Goal: Task Accomplishment & Management: Manage account settings

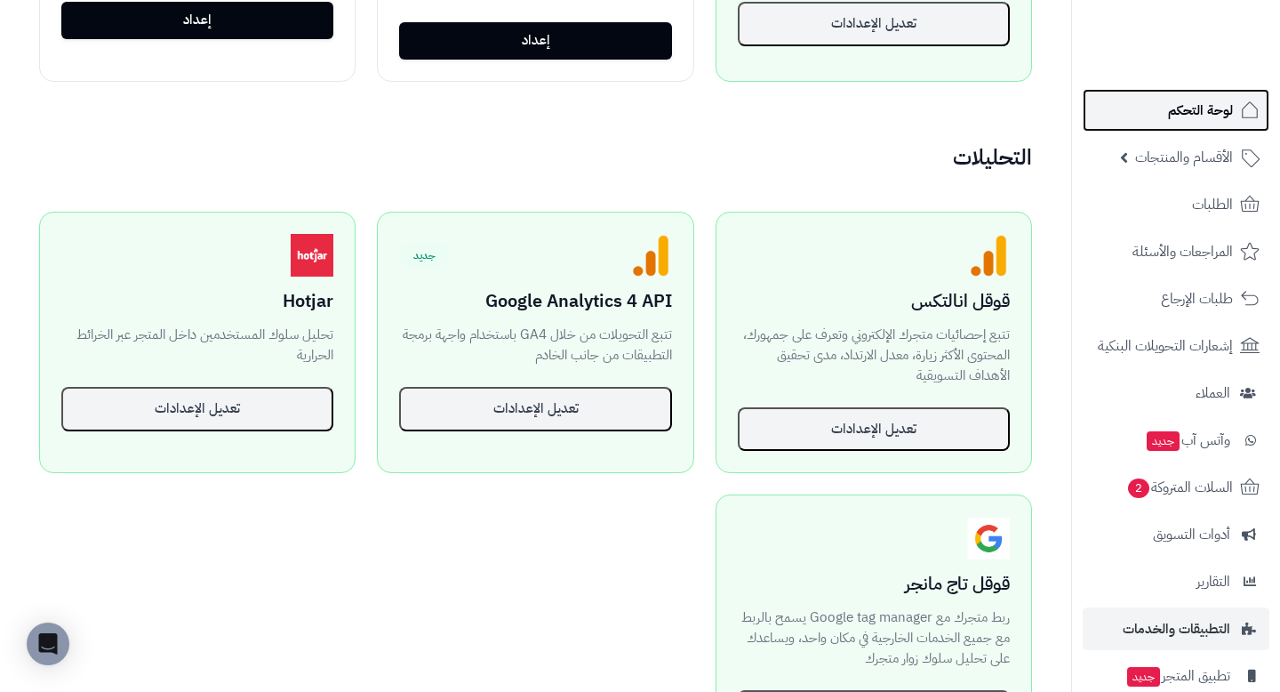
click at [1227, 117] on span "لوحة التحكم" at bounding box center [1200, 110] width 65 height 25
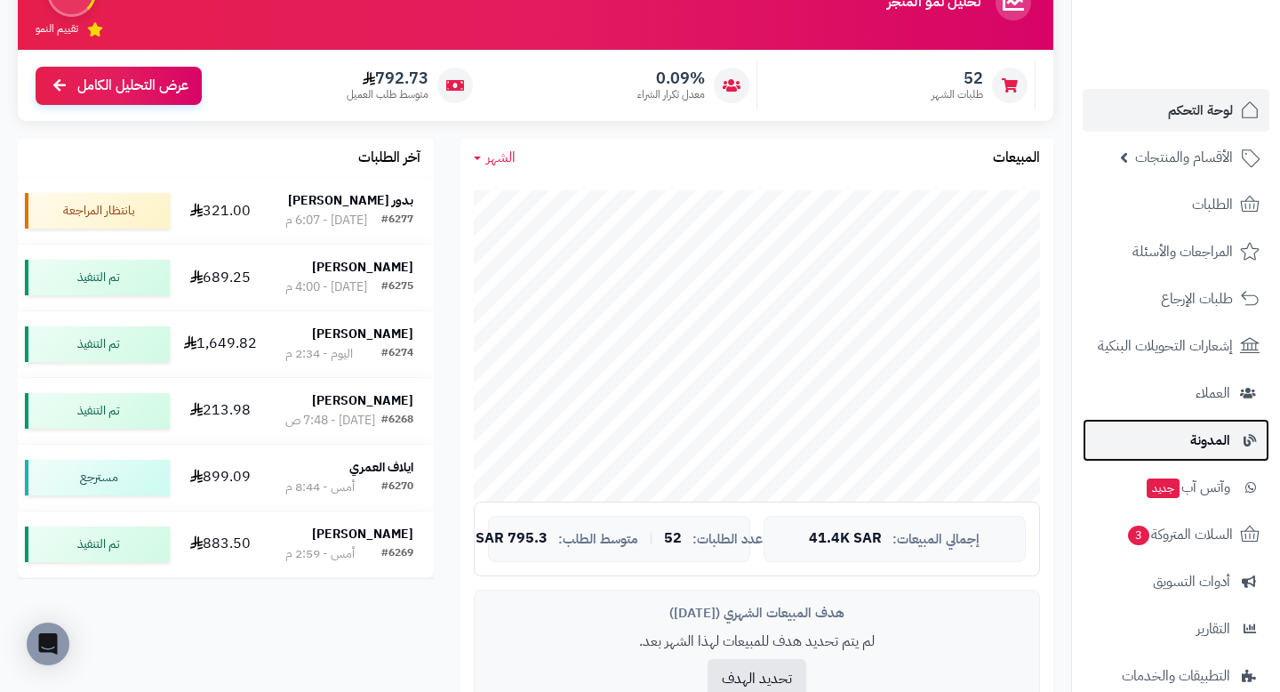
click at [1207, 447] on span "المدونة" at bounding box center [1211, 440] width 40 height 25
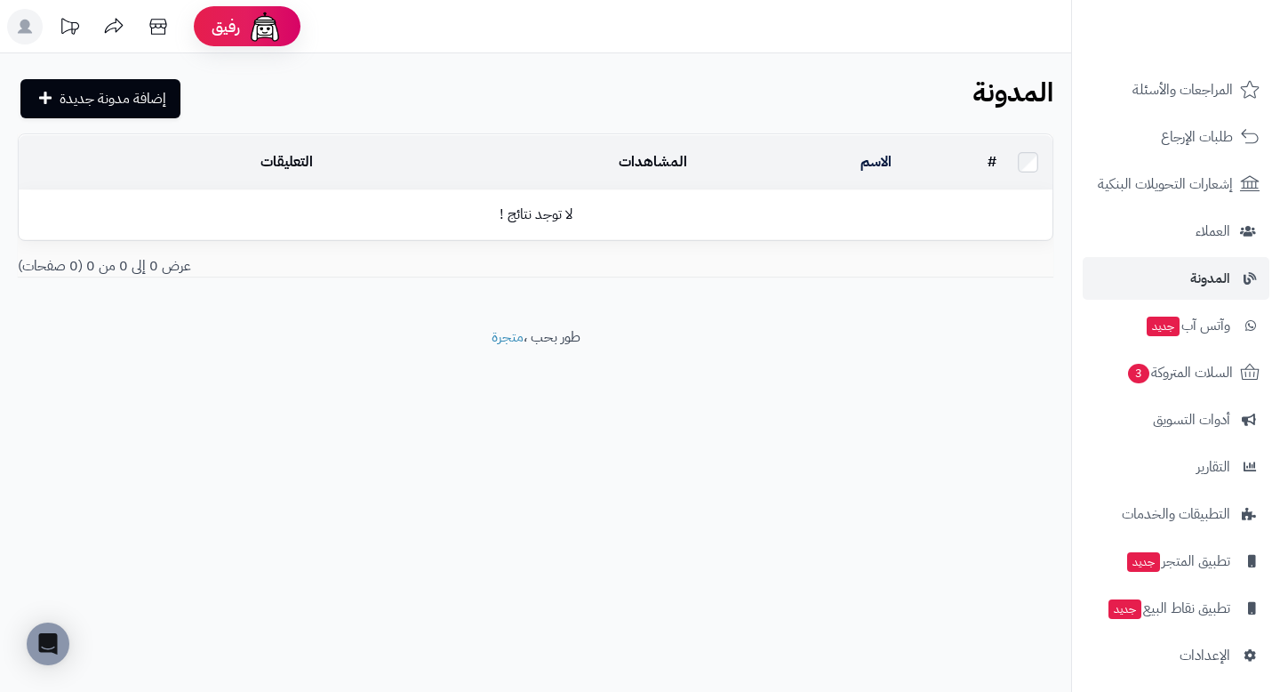
scroll to position [169, 0]
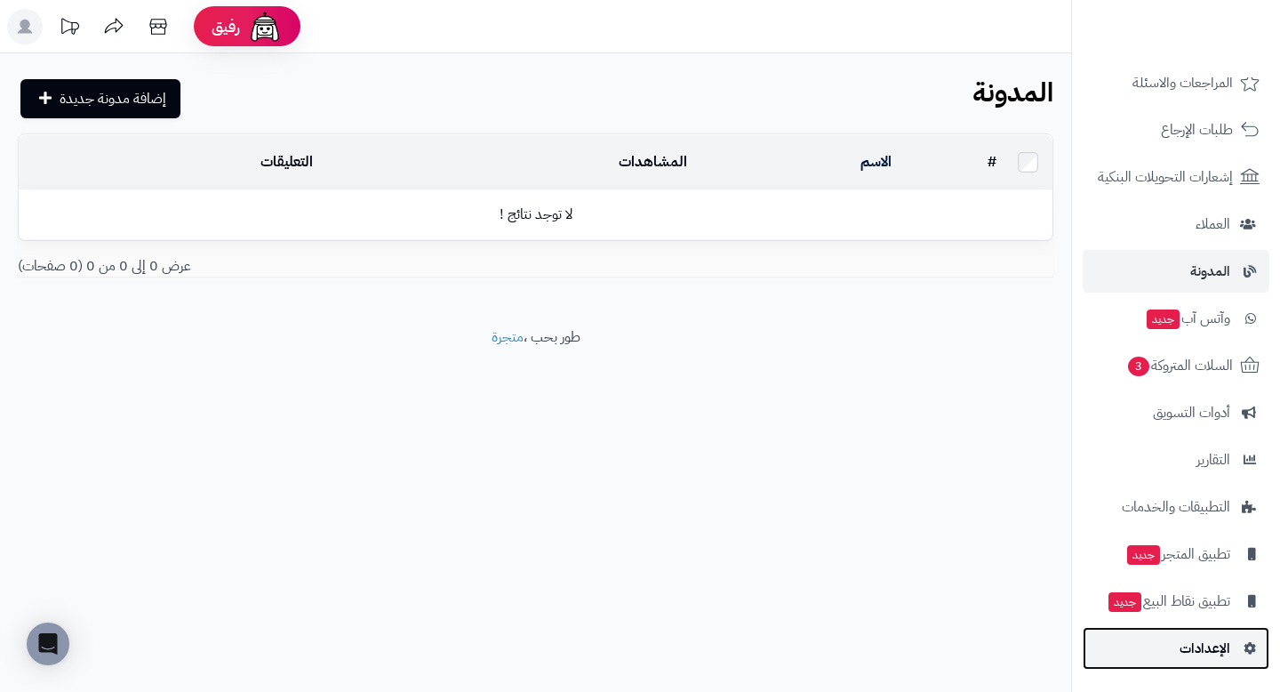
click at [1191, 645] on span "الإعدادات" at bounding box center [1205, 648] width 51 height 25
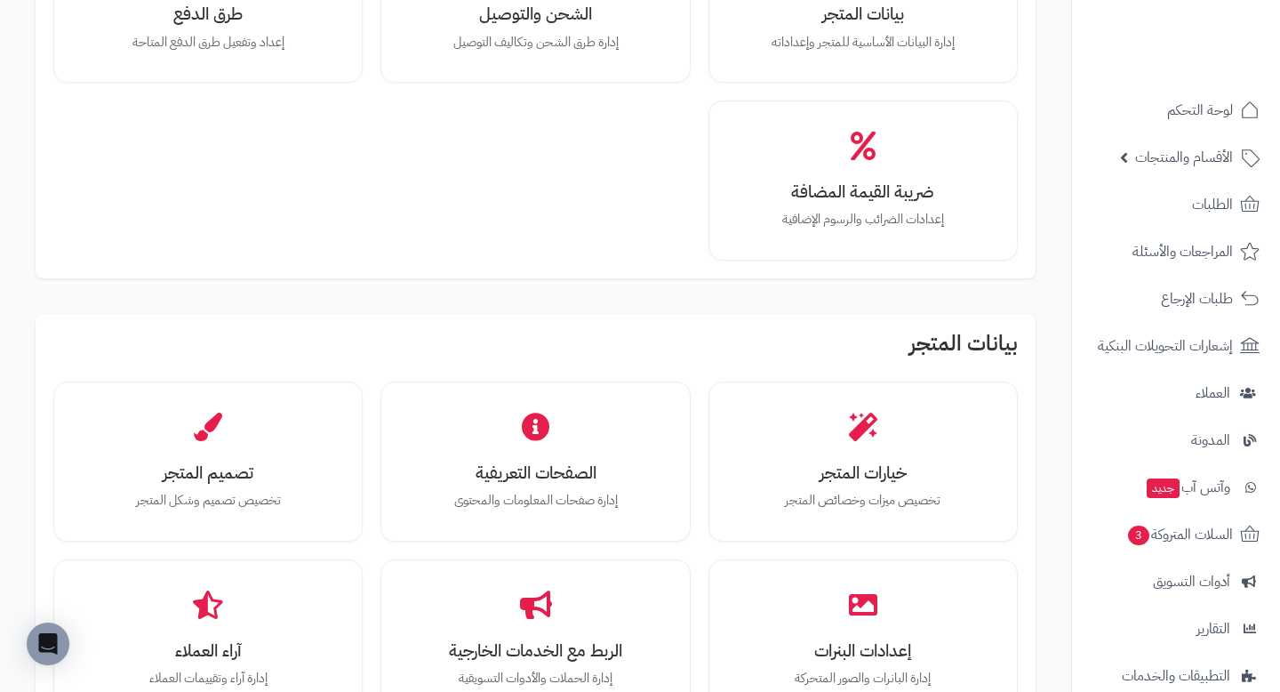
scroll to position [241, 0]
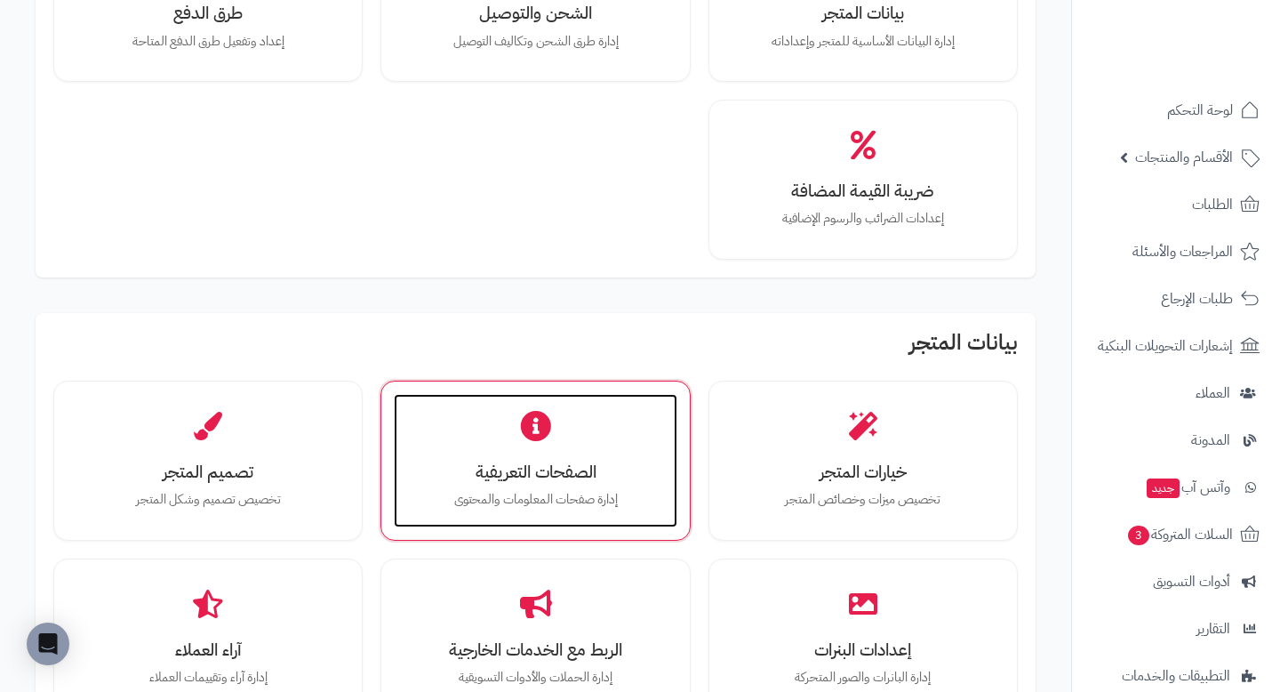
click at [554, 422] on div "الصفحات التعريفية إدارة صفحات المعلومات والمحتوى" at bounding box center [535, 460] width 283 height 133
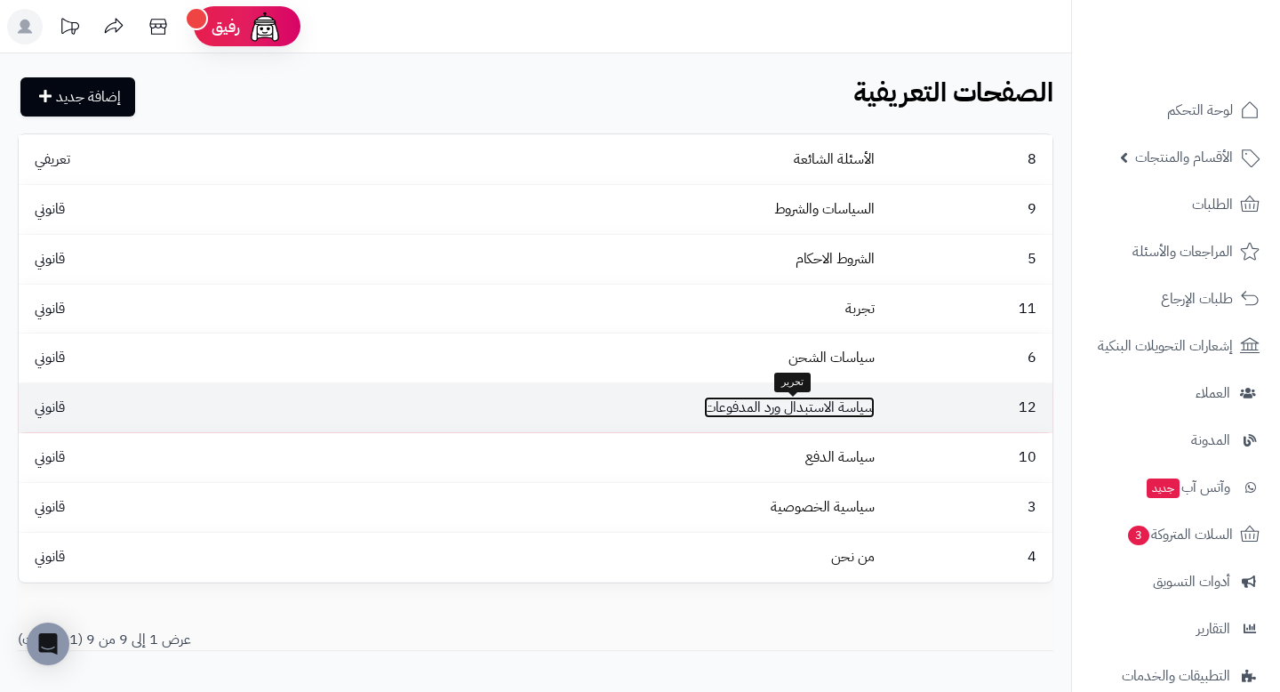
click at [833, 409] on link "سياسة الاستبدال ورد المدفوعات" at bounding box center [789, 407] width 171 height 21
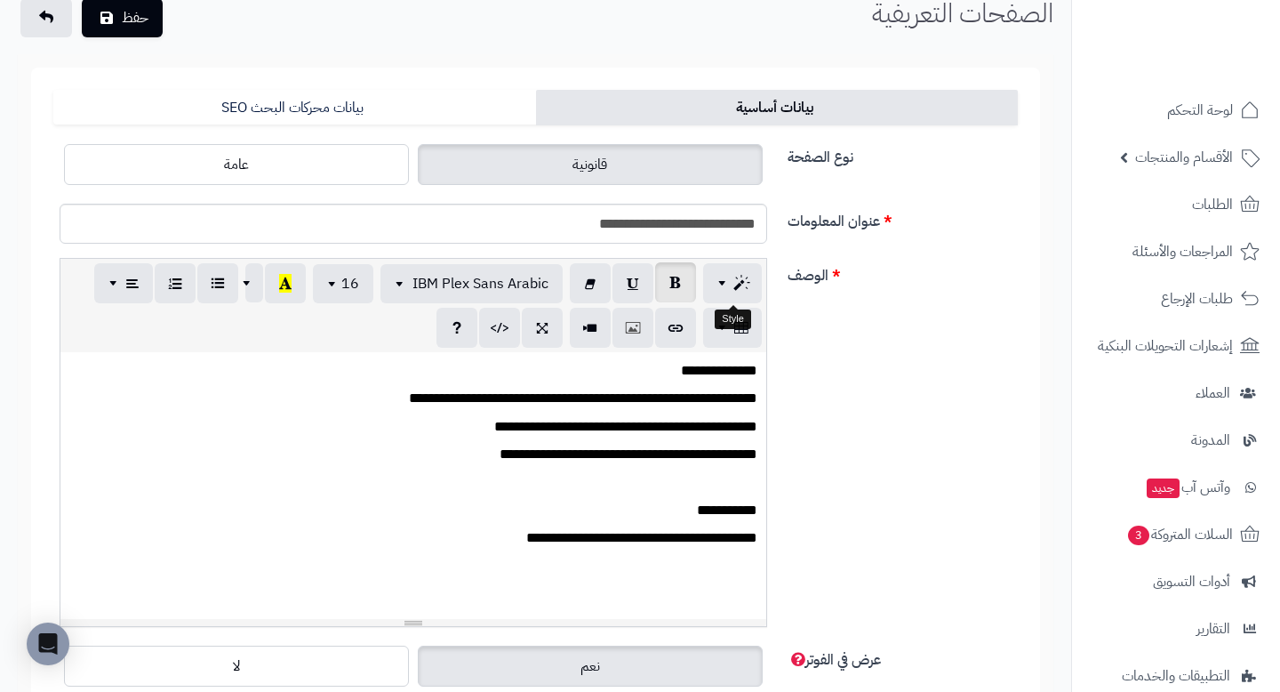
scroll to position [81, 0]
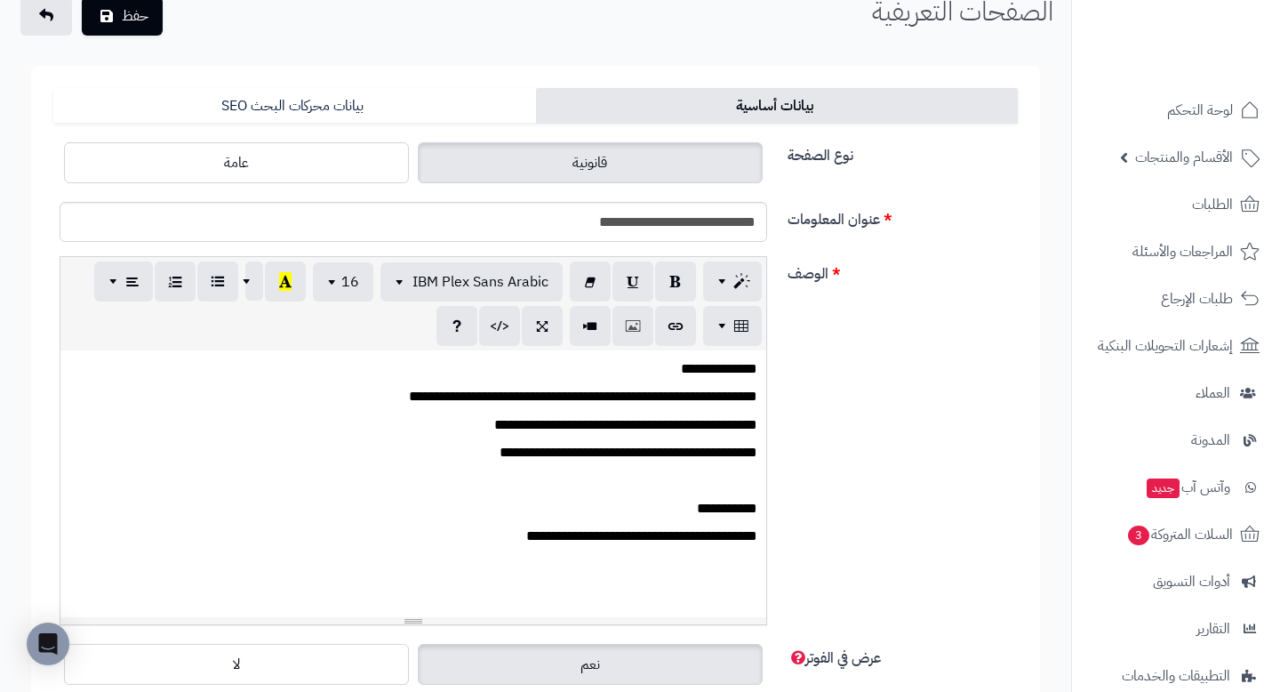
click at [629, 421] on p "**********" at bounding box center [413, 425] width 688 height 20
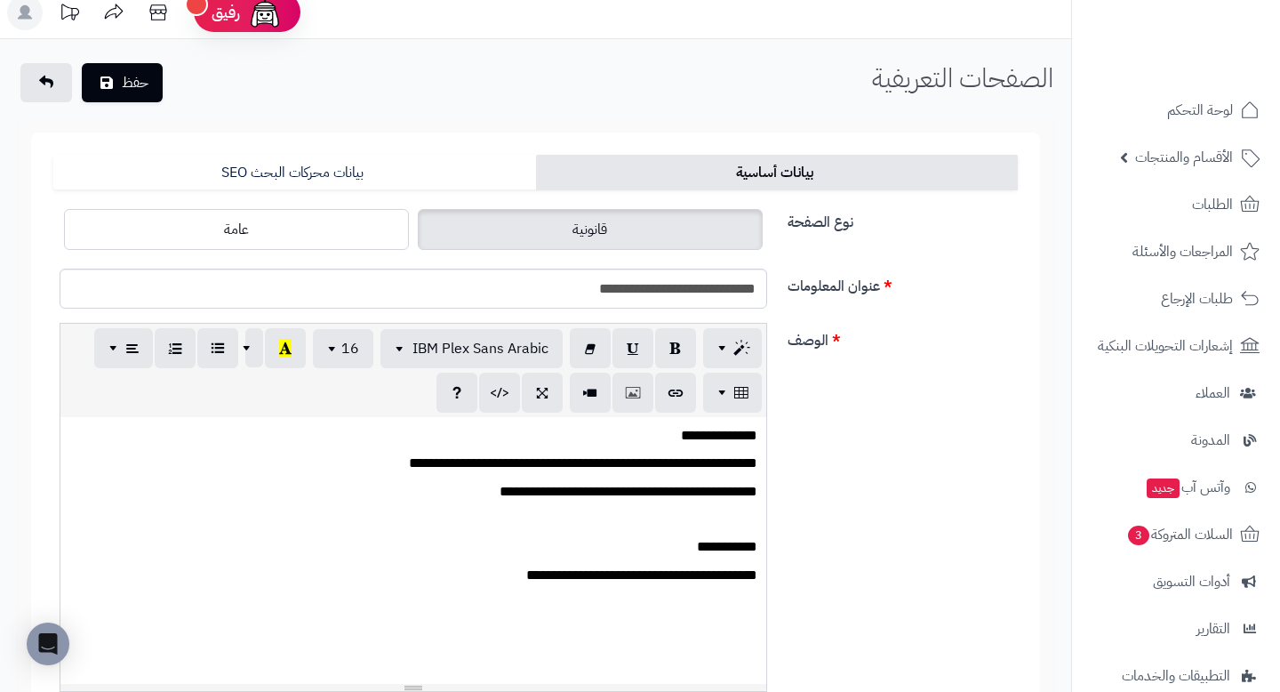
scroll to position [0, 0]
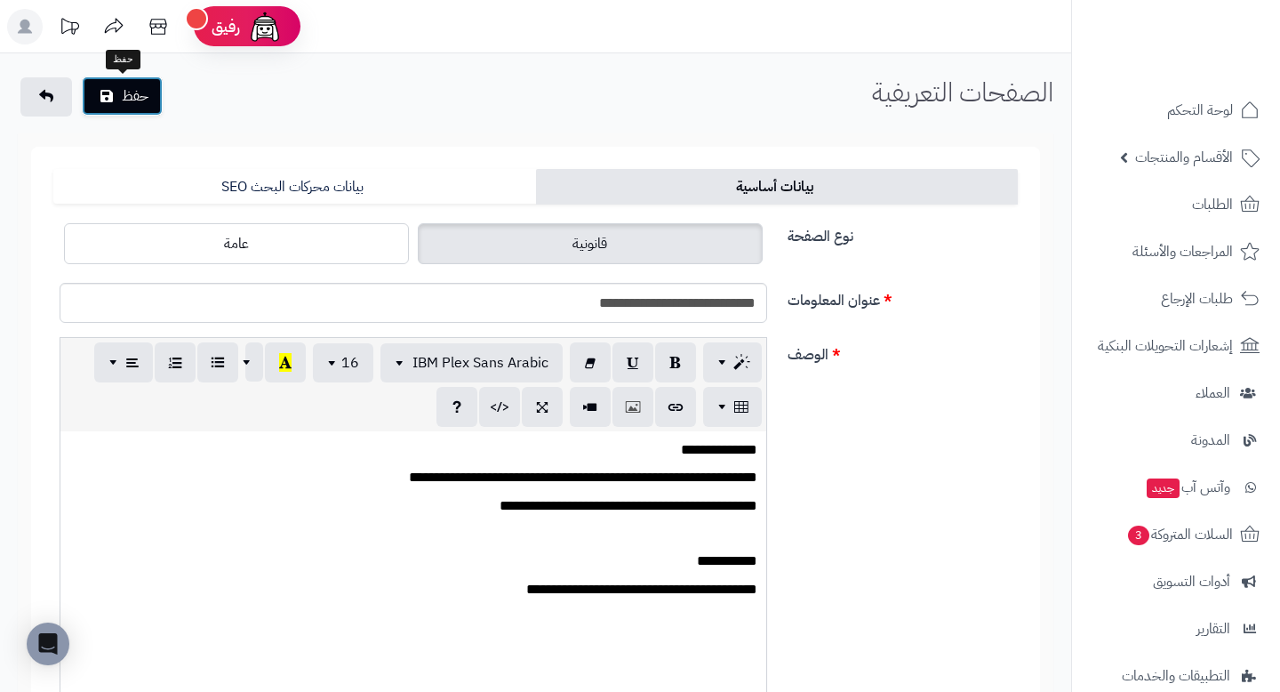
click at [124, 97] on button "حفظ" at bounding box center [122, 95] width 81 height 39
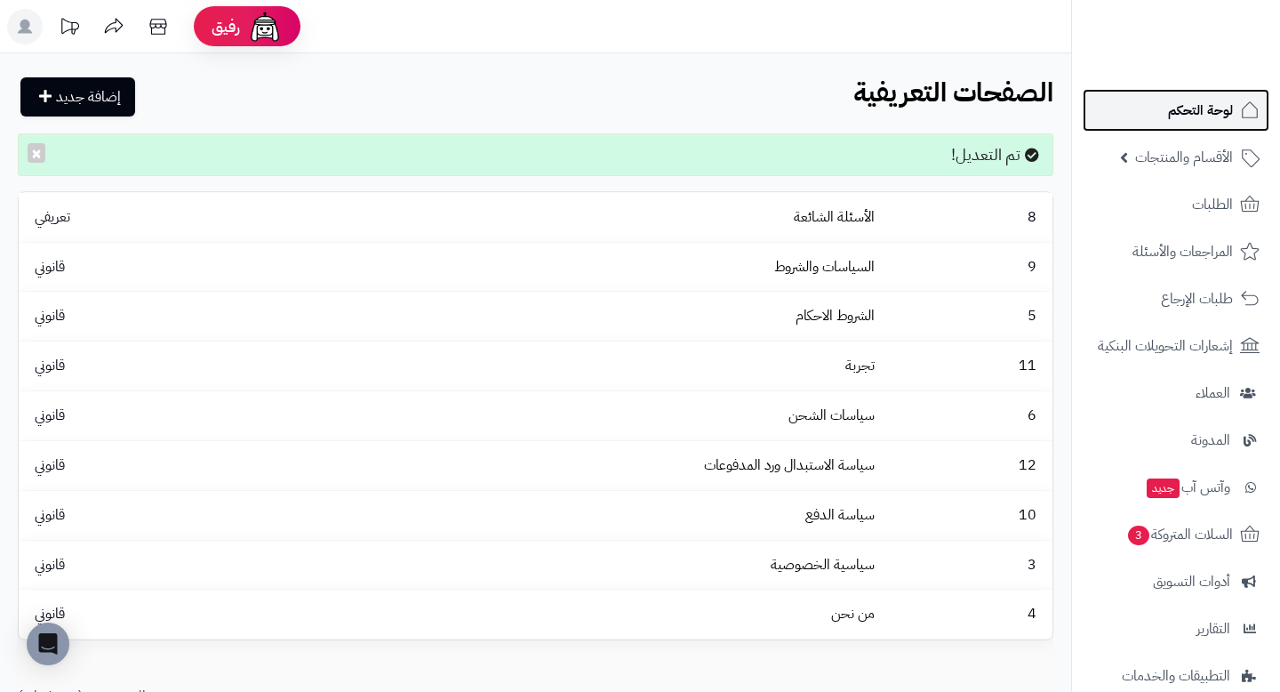
click at [1217, 115] on span "لوحة التحكم" at bounding box center [1200, 110] width 65 height 25
